Goal: Download file/media

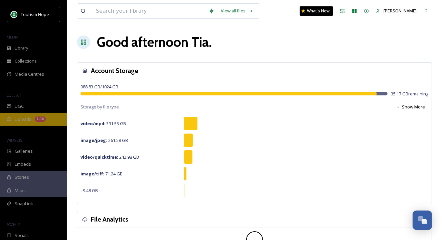
click at [49, 113] on div "Uploads 1.1k" at bounding box center [33, 119] width 67 height 13
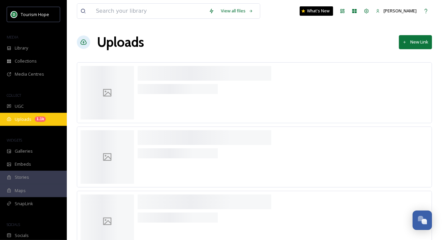
click at [49, 118] on div "Uploads 1.1k" at bounding box center [33, 119] width 67 height 13
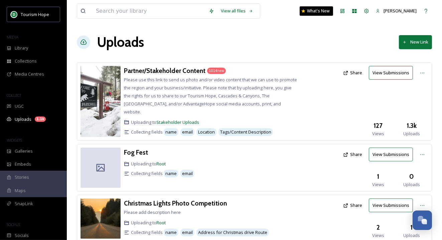
scroll to position [200, 0]
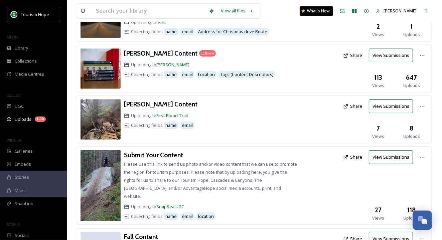
click at [181, 49] on h3 "[PERSON_NAME] Content" at bounding box center [160, 53] width 73 height 8
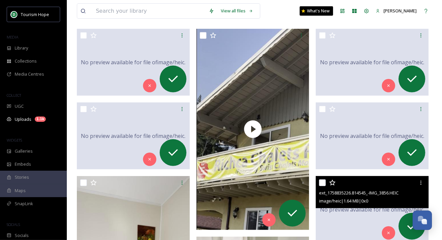
scroll to position [313, 0]
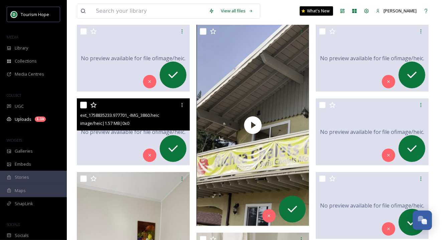
click at [115, 152] on div "No preview available for file of image/heic ." at bounding box center [133, 131] width 113 height 67
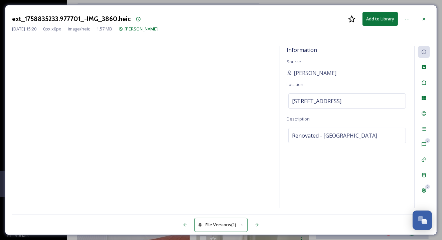
click at [381, 17] on button "Add to Library" at bounding box center [379, 19] width 35 height 14
click at [393, 19] on icon at bounding box center [392, 19] width 4 height 4
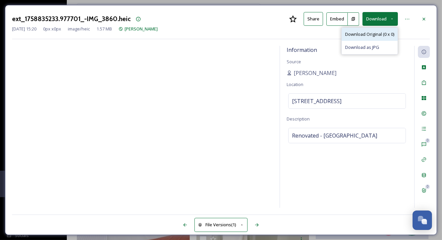
click at [381, 32] on span "Download Original (0 x 0)" at bounding box center [369, 34] width 49 height 6
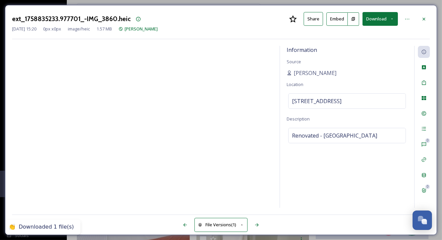
click at [412, 30] on div "[DATE] 15:20 0 px x 0 px image/heic 1.57 MB [PERSON_NAME]" at bounding box center [221, 29] width 418 height 6
click at [393, 17] on icon at bounding box center [392, 19] width 4 height 4
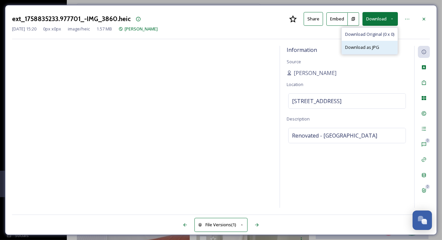
click at [382, 45] on div "Download as JPG" at bounding box center [370, 47] width 56 height 13
click at [425, 18] on icon at bounding box center [423, 18] width 5 height 5
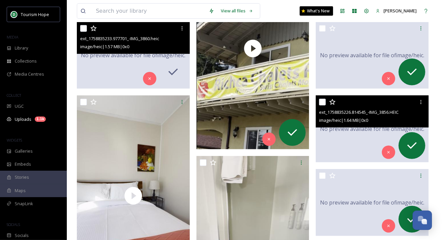
scroll to position [419, 0]
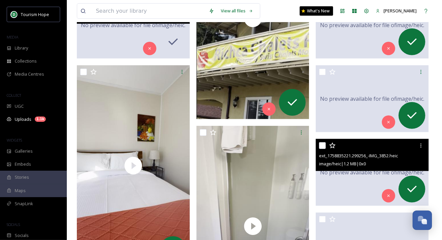
click at [336, 187] on div "No preview available for file of image/heic ." at bounding box center [372, 172] width 113 height 67
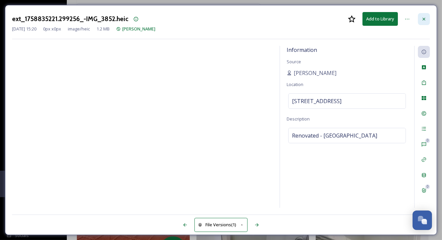
click at [423, 17] on icon at bounding box center [423, 18] width 5 height 5
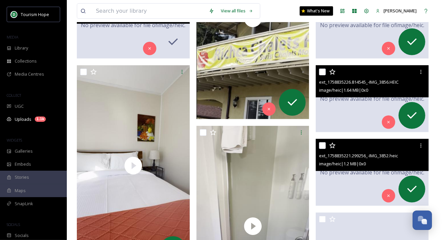
click at [343, 118] on div "No preview available for file of image/heic ." at bounding box center [372, 98] width 113 height 67
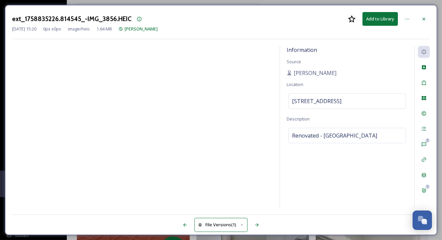
click at [232, 229] on button "File Versions (1)" at bounding box center [220, 224] width 53 height 14
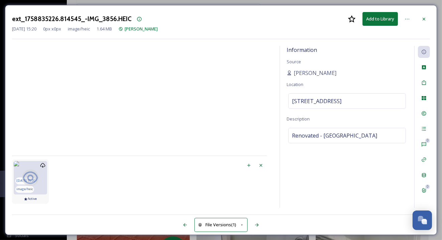
click at [25, 187] on div at bounding box center [30, 177] width 33 height 33
click at [25, 178] on icon at bounding box center [30, 177] width 17 height 17
click at [251, 166] on icon at bounding box center [248, 164] width 5 height 5
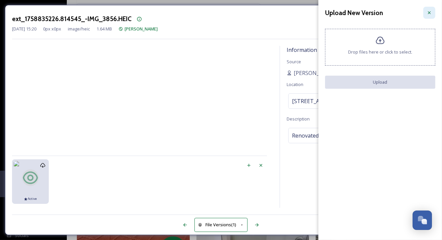
click at [429, 11] on icon at bounding box center [429, 12] width 5 height 5
